Goal: Task Accomplishment & Management: Manage account settings

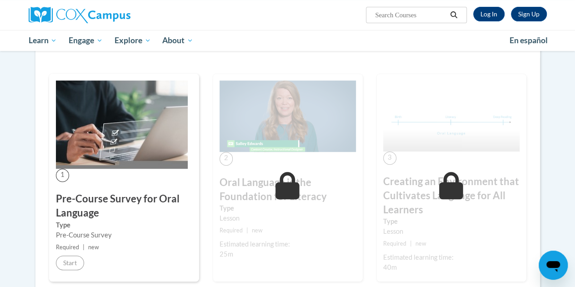
scroll to position [158, 0]
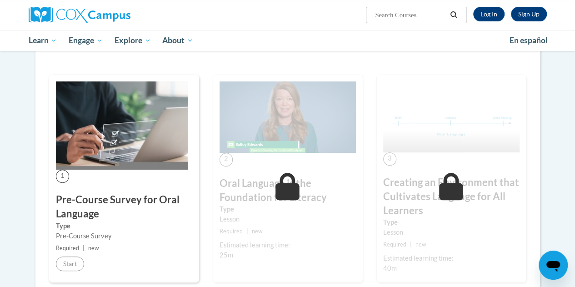
click at [491, 22] on div "Sign Up Log In Search Search..." at bounding box center [376, 11] width 355 height 23
click at [490, 15] on link "Log In" at bounding box center [489, 14] width 31 height 15
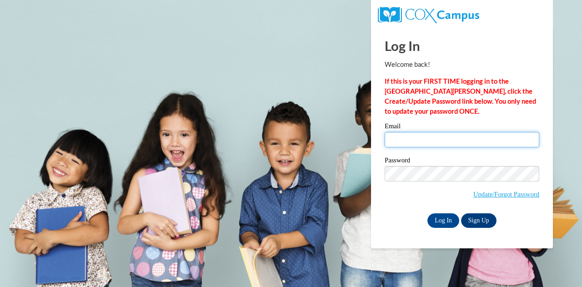
click at [410, 141] on input "Email" at bounding box center [462, 139] width 155 height 15
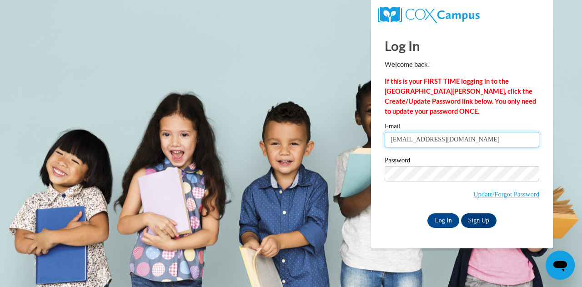
type input "spencerrd@vcu.edu"
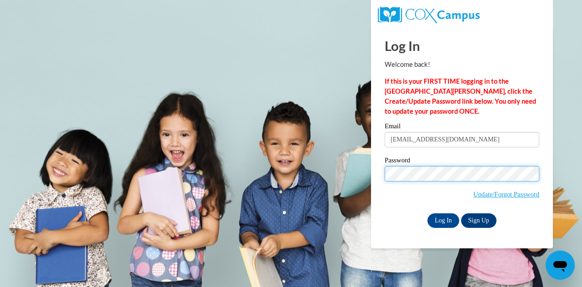
click at [428, 213] on input "Log In" at bounding box center [444, 220] width 32 height 15
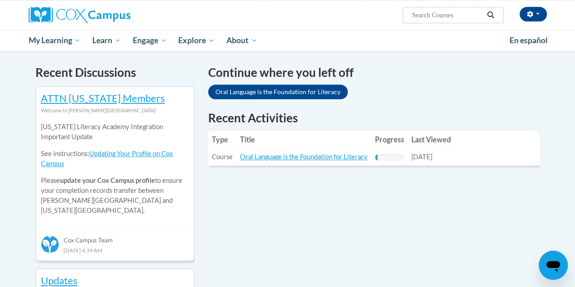
scroll to position [270, 0]
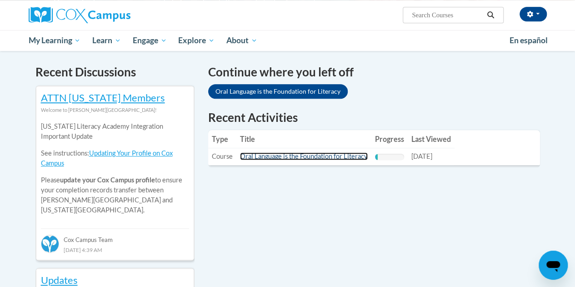
click at [338, 159] on link "Oral Language is the Foundation for Literacy" at bounding box center [304, 156] width 128 height 8
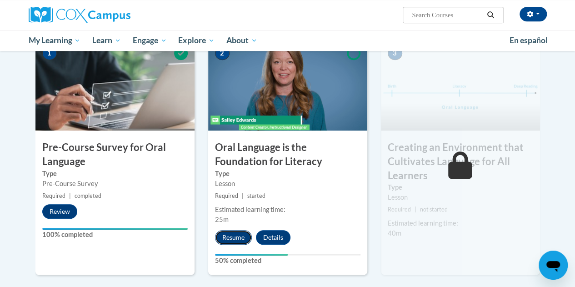
click at [236, 239] on button "Resume" at bounding box center [233, 237] width 37 height 15
